Goal: Navigation & Orientation: Find specific page/section

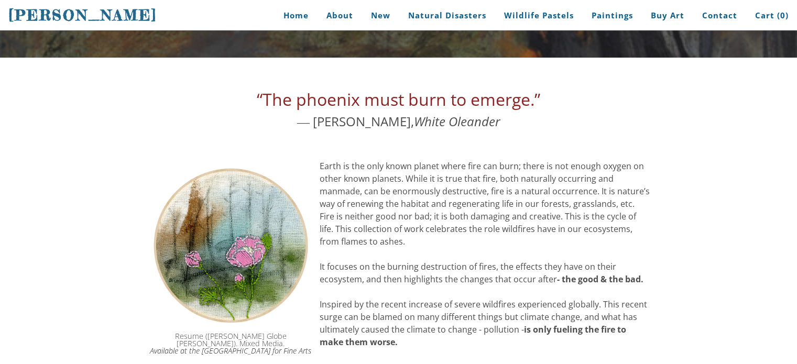
click at [231, 114] on div "“The phoenix must burn to emerge.” ― Janet Fitch, White Oleander" at bounding box center [398, 109] width 503 height 44
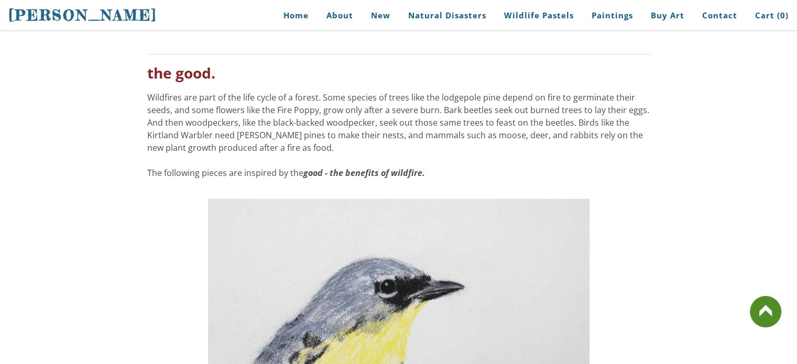
scroll to position [1893, 0]
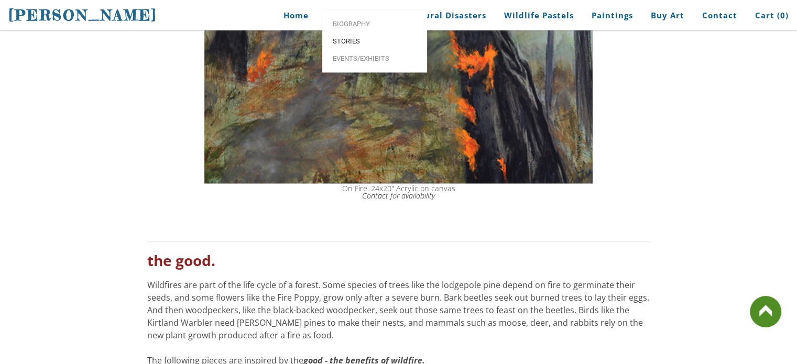
click at [345, 50] on link "Stories" at bounding box center [374, 40] width 105 height 17
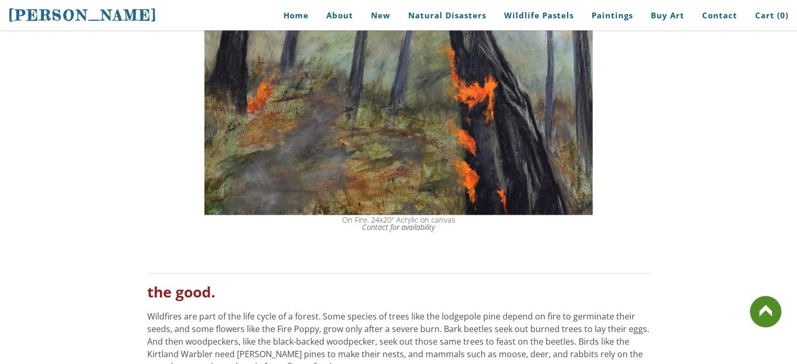
scroll to position [1795, 0]
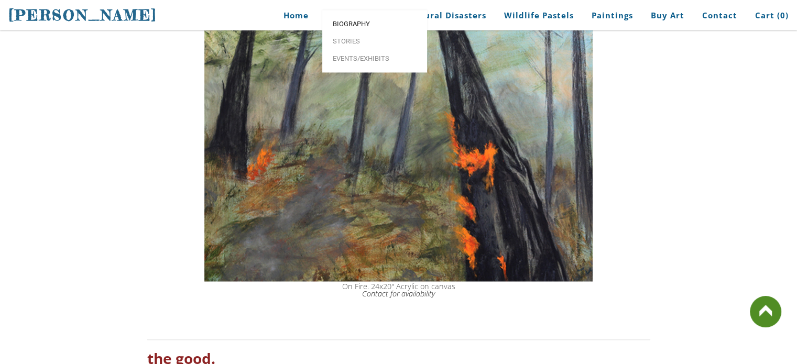
click at [353, 27] on span "Biography" at bounding box center [375, 23] width 84 height 7
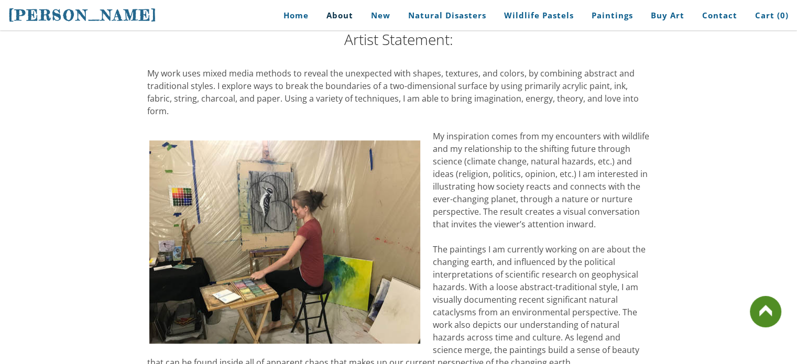
scroll to position [865, 0]
